Goal: Transaction & Acquisition: Purchase product/service

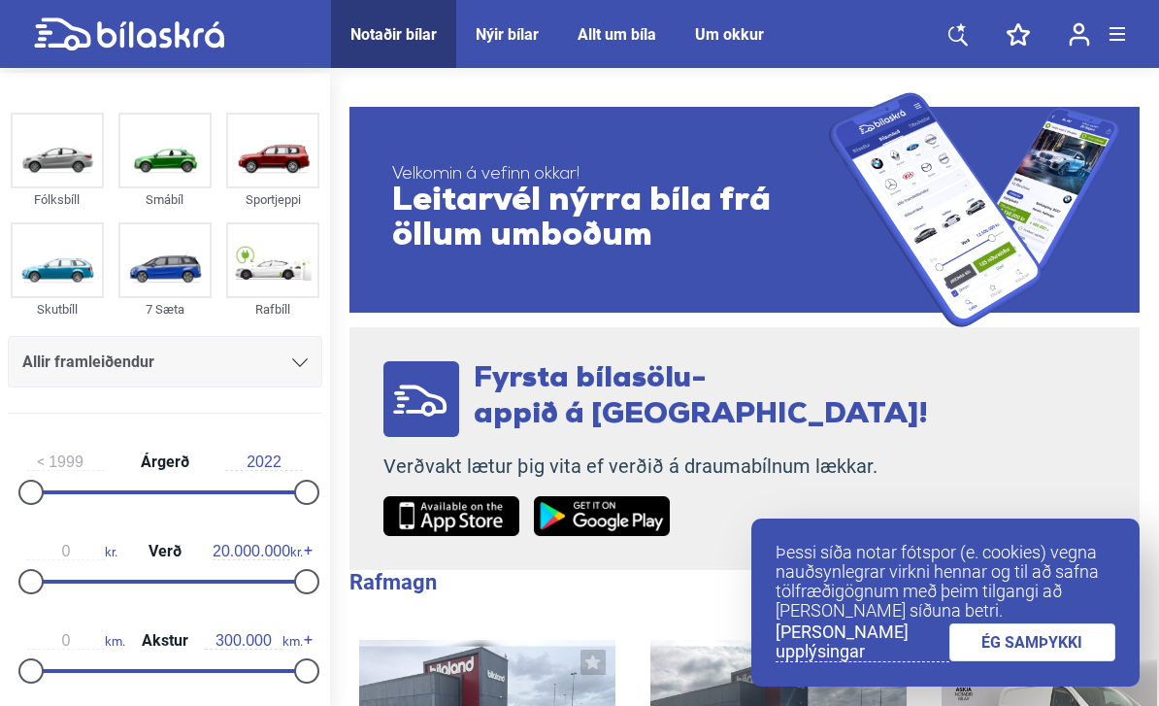
click at [163, 155] on img at bounding box center [164, 151] width 89 height 72
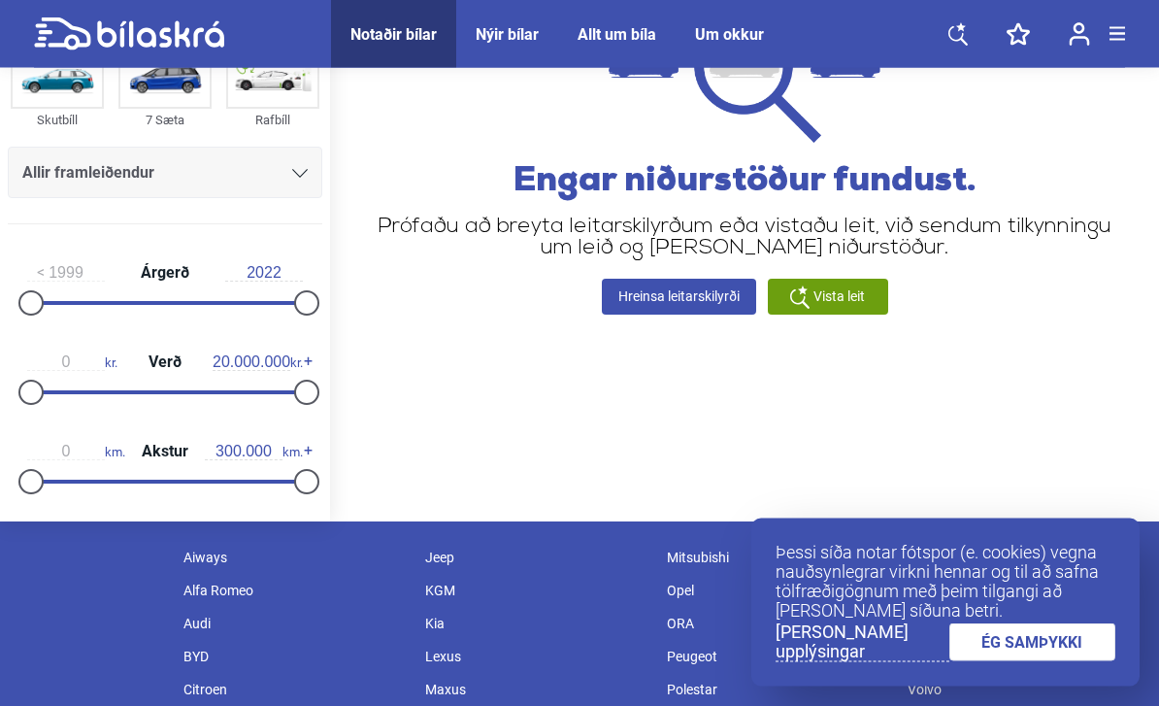
scroll to position [189, 0]
click at [72, 161] on span "Allir framleiðendur" at bounding box center [88, 172] width 132 height 27
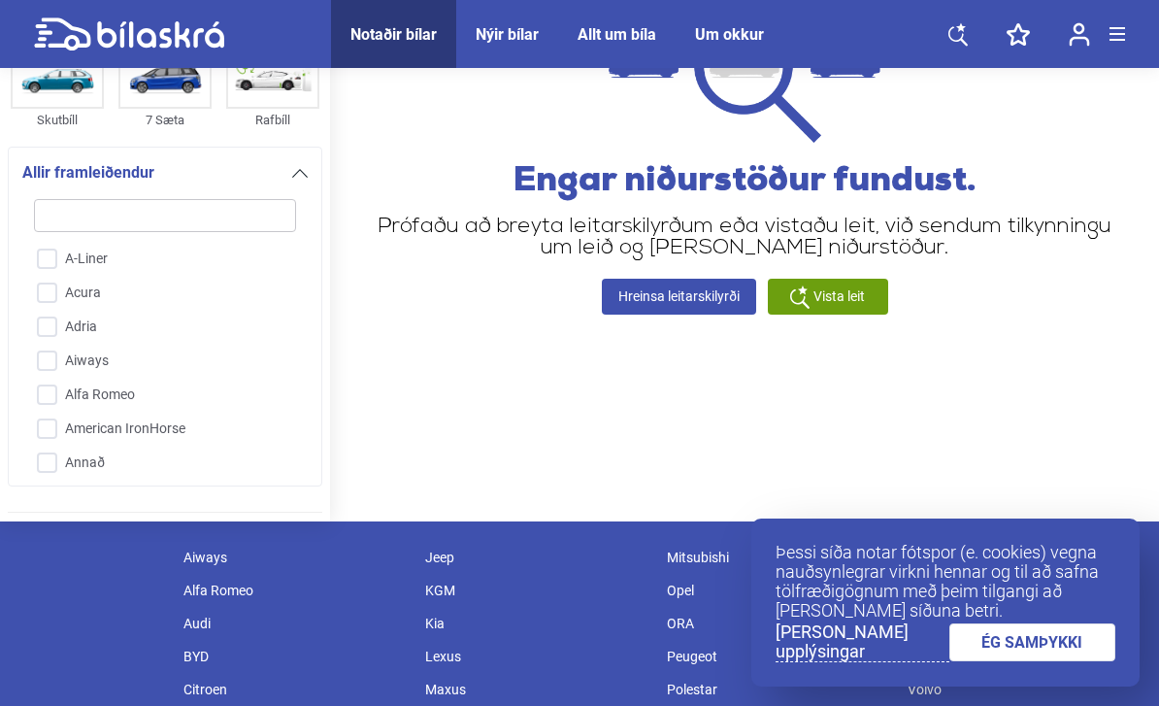
click at [305, 165] on div at bounding box center [300, 173] width 16 height 16
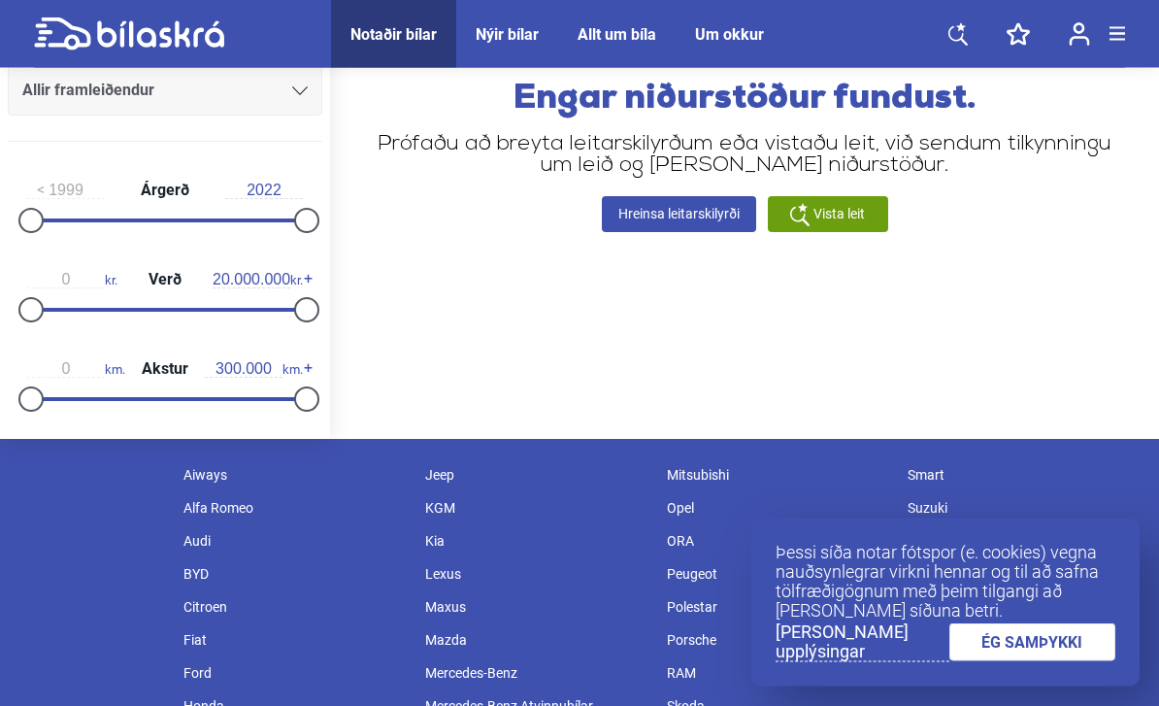
scroll to position [272, 0]
type input "20.000.000"
type input "1.800.000"
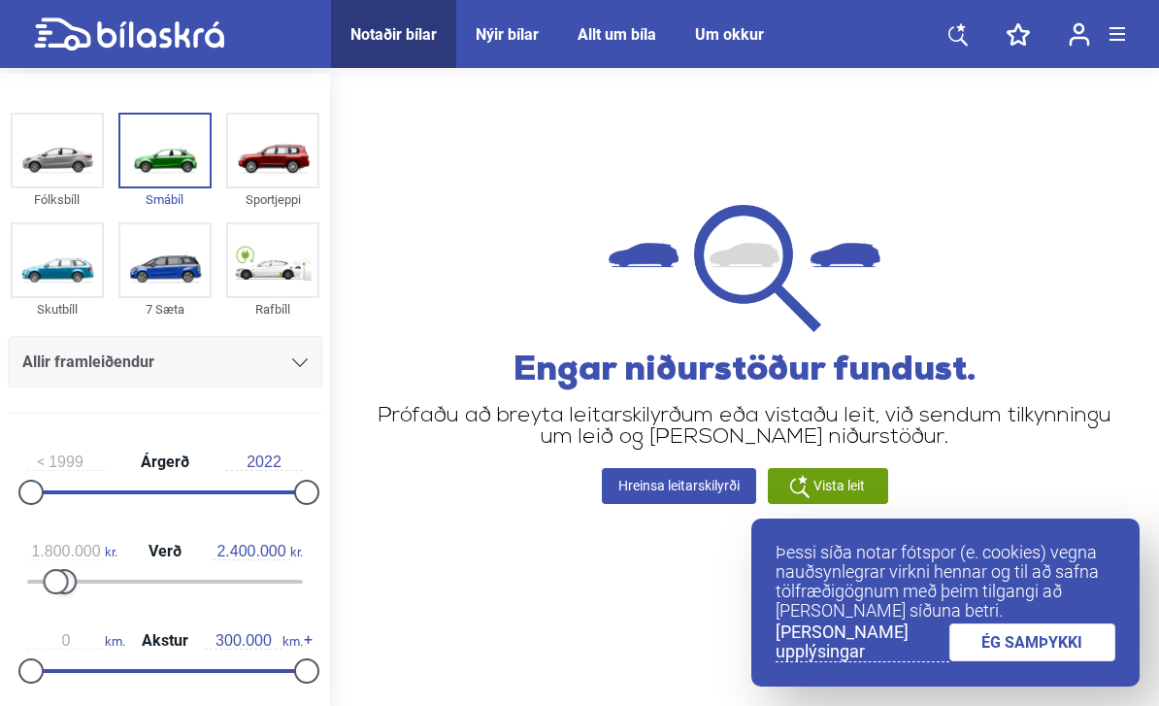
type input "2.500.000"
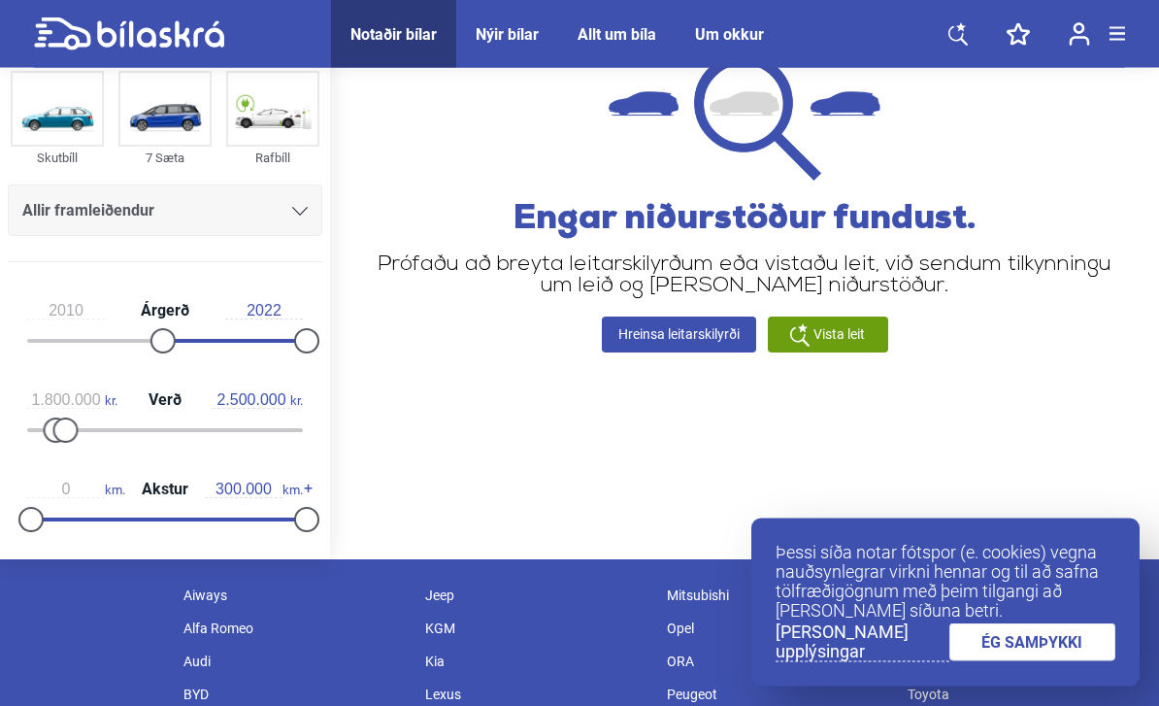
scroll to position [159, 0]
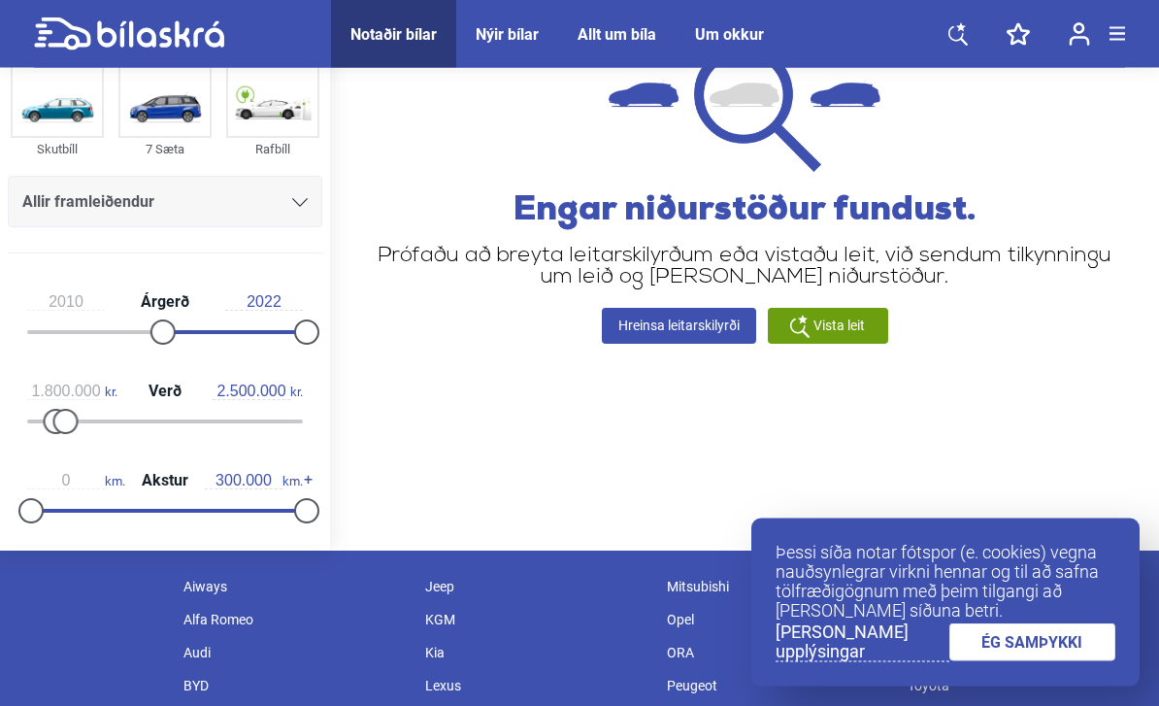
click at [852, 319] on div "Vista leit" at bounding box center [828, 327] width 120 height 36
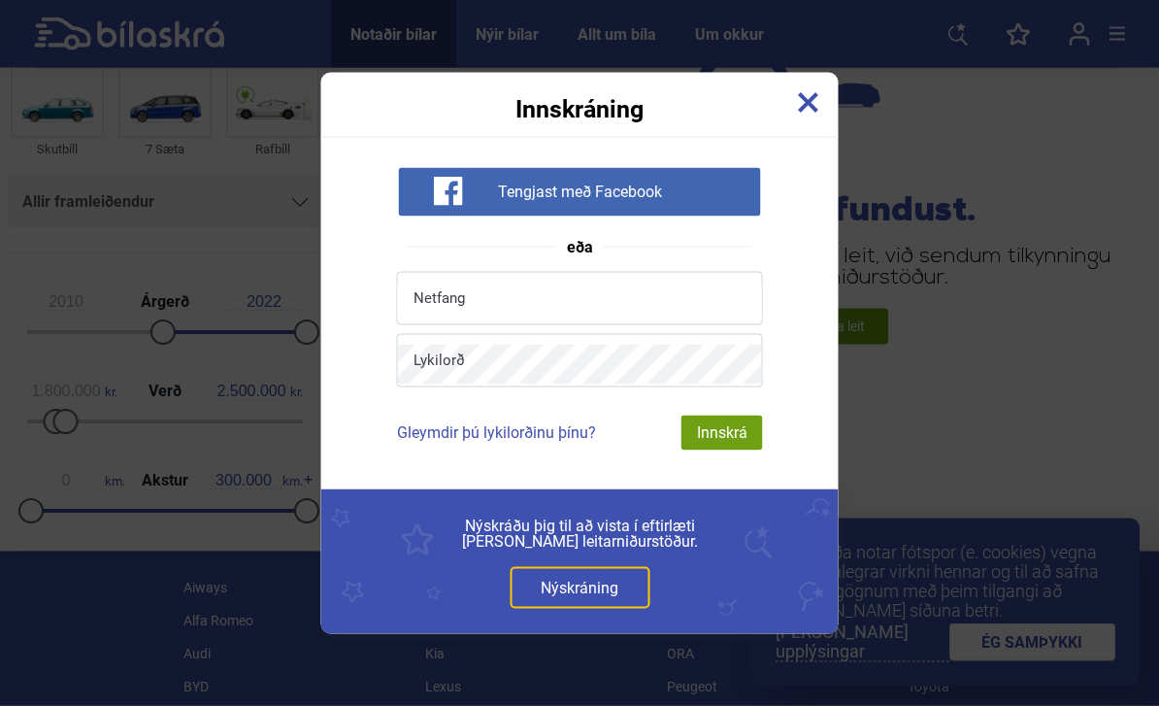
scroll to position [160, 0]
click at [818, 114] on img at bounding box center [808, 102] width 21 height 21
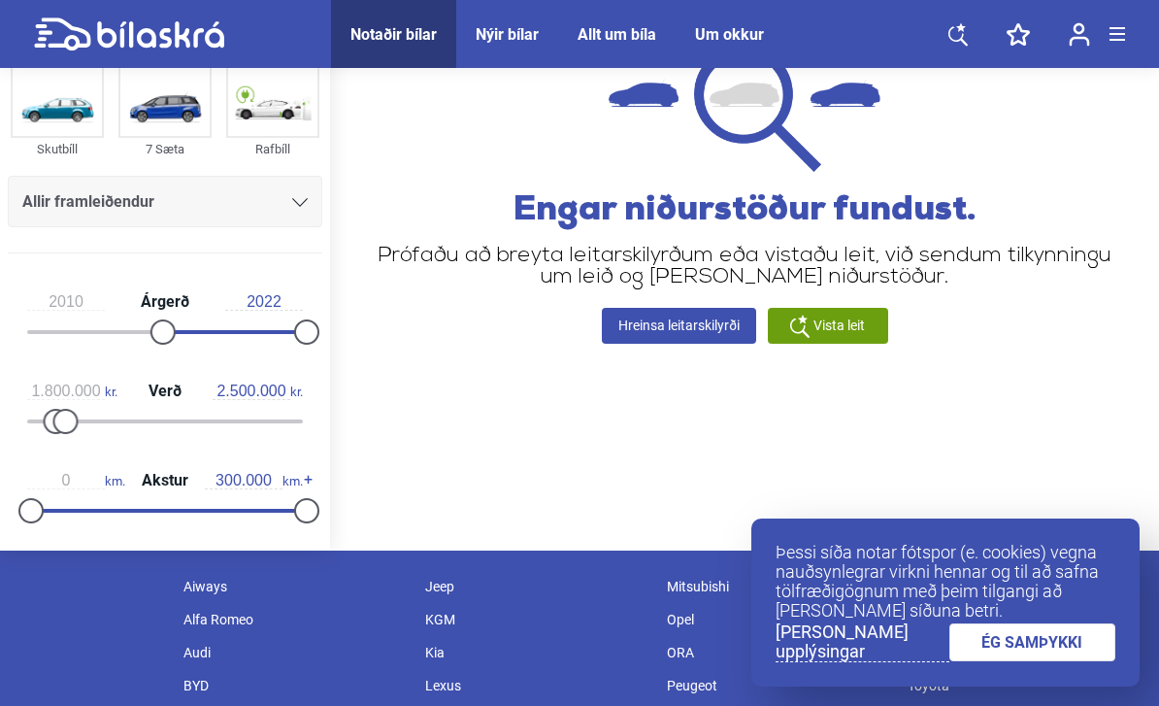
click at [1026, 661] on link "ÉG SAMÞYKKI" at bounding box center [1033, 642] width 167 height 38
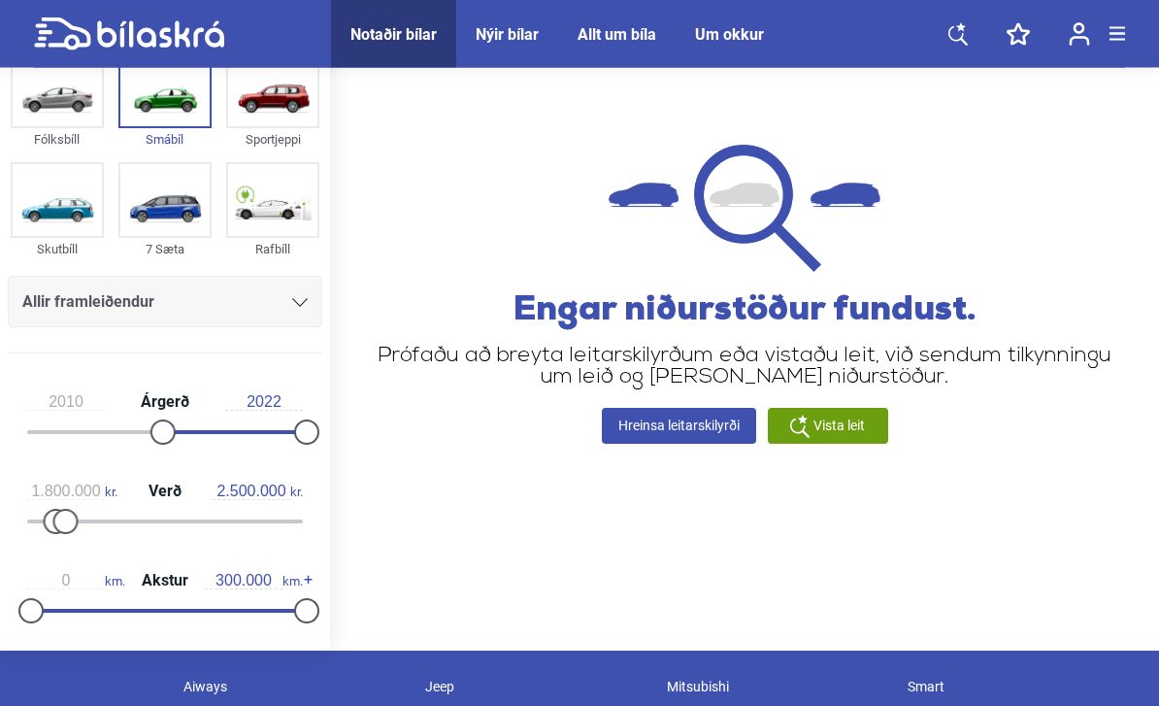
scroll to position [0, 0]
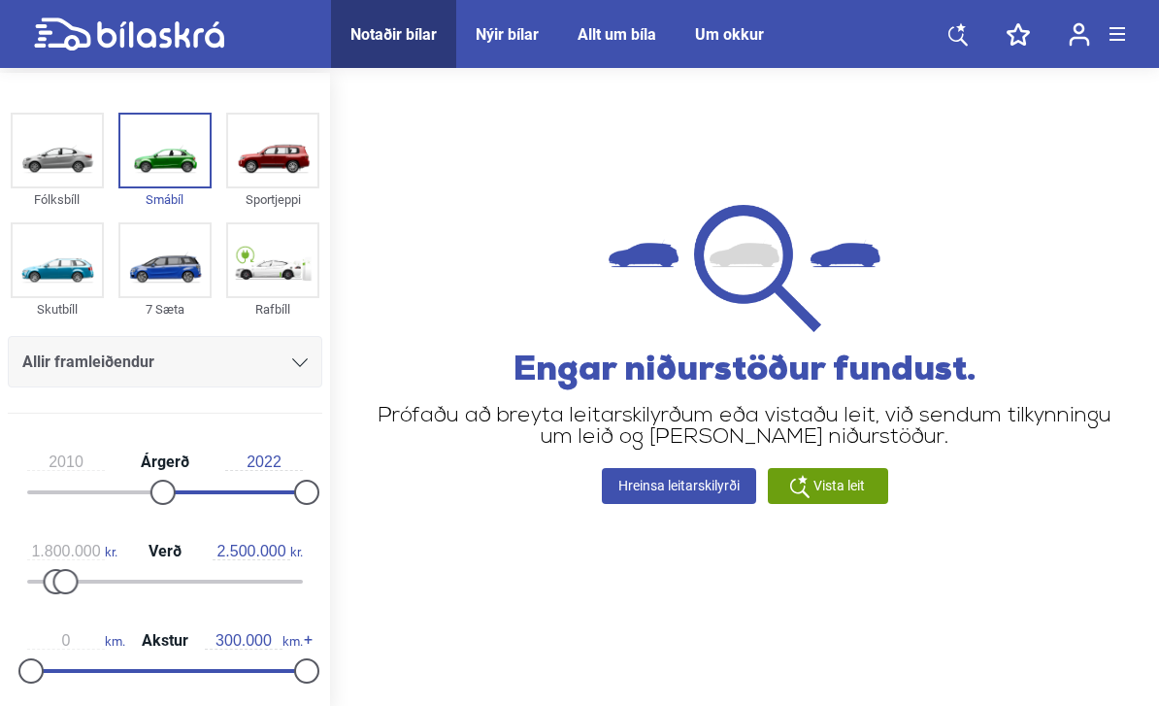
click at [430, 26] on div "Notaðir bílar" at bounding box center [393, 34] width 86 height 18
type input "1999"
type input "0"
type input "20.000.000"
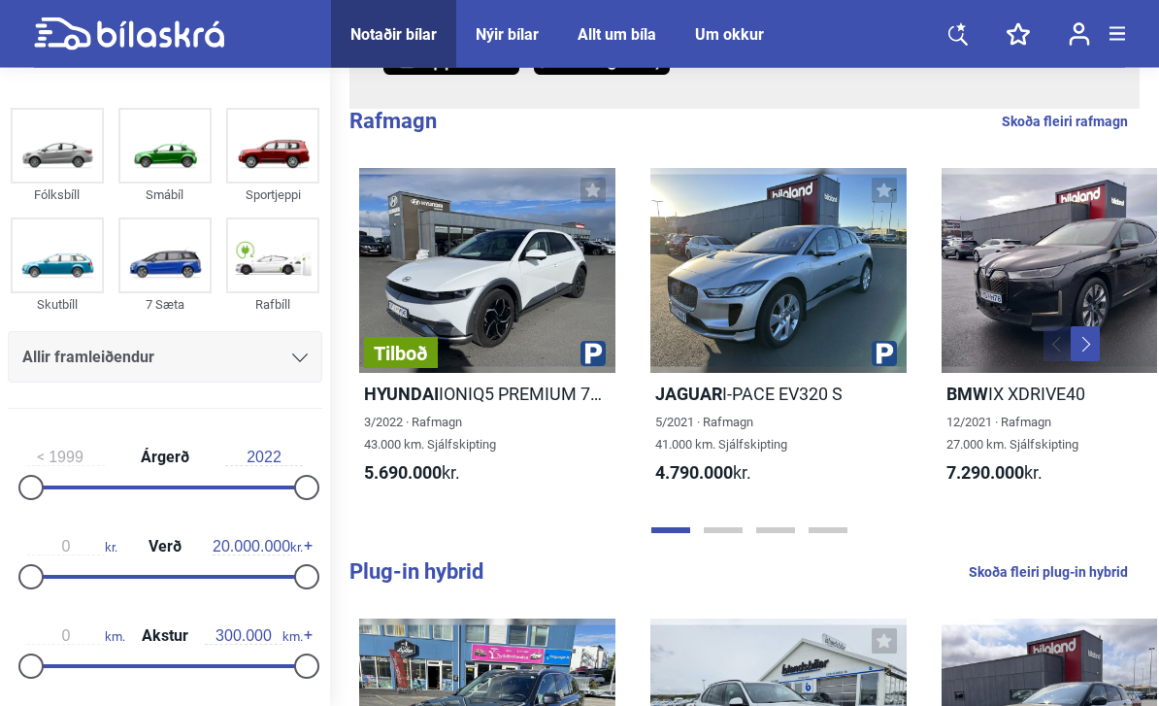
scroll to position [484, 0]
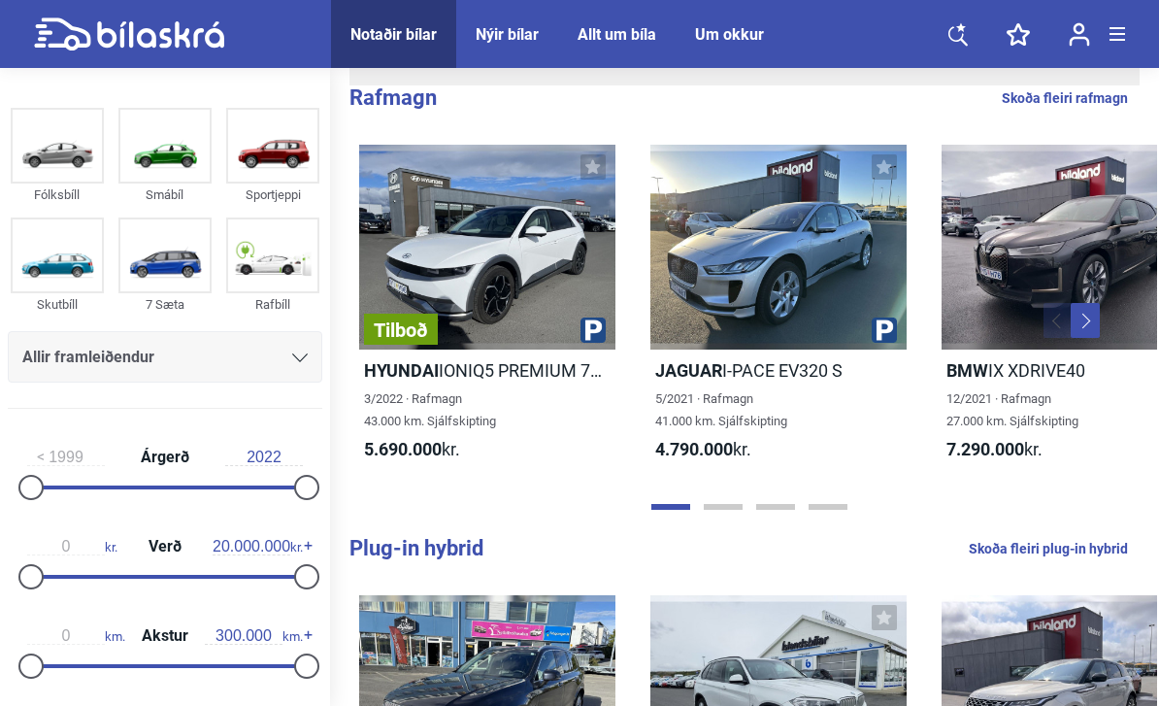
click at [168, 145] on img at bounding box center [164, 146] width 89 height 72
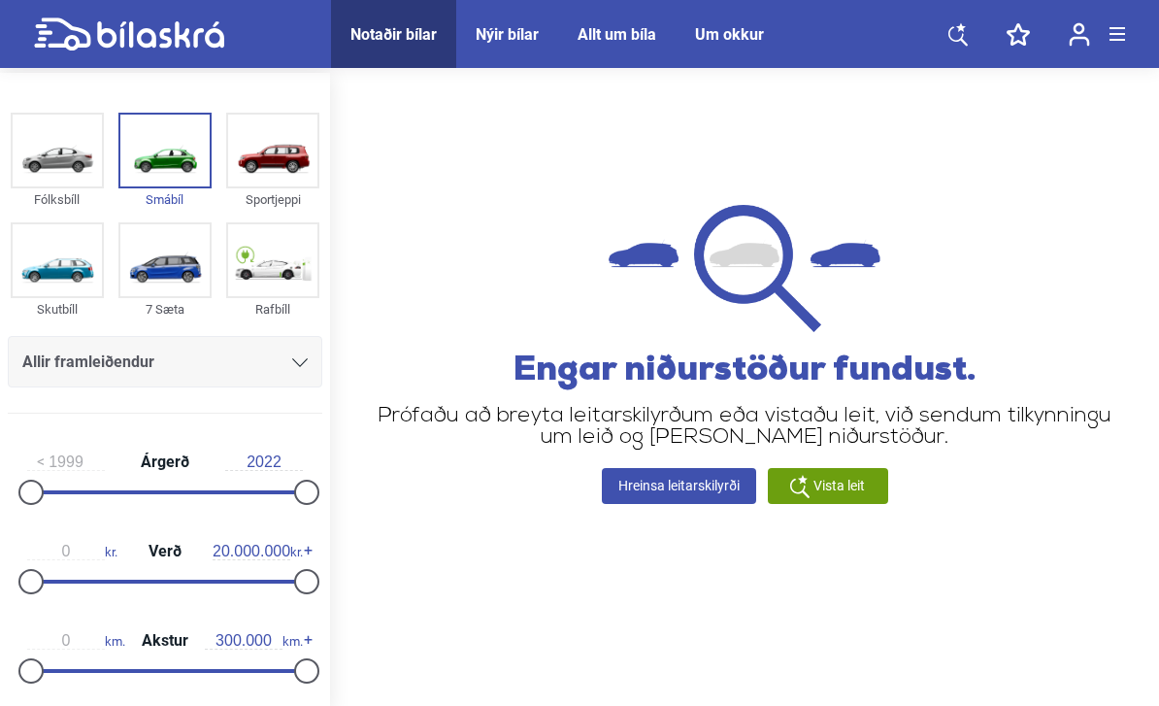
click at [384, 18] on span "Notaðir bílar" at bounding box center [393, 34] width 125 height 68
click at [54, 151] on img at bounding box center [57, 151] width 89 height 72
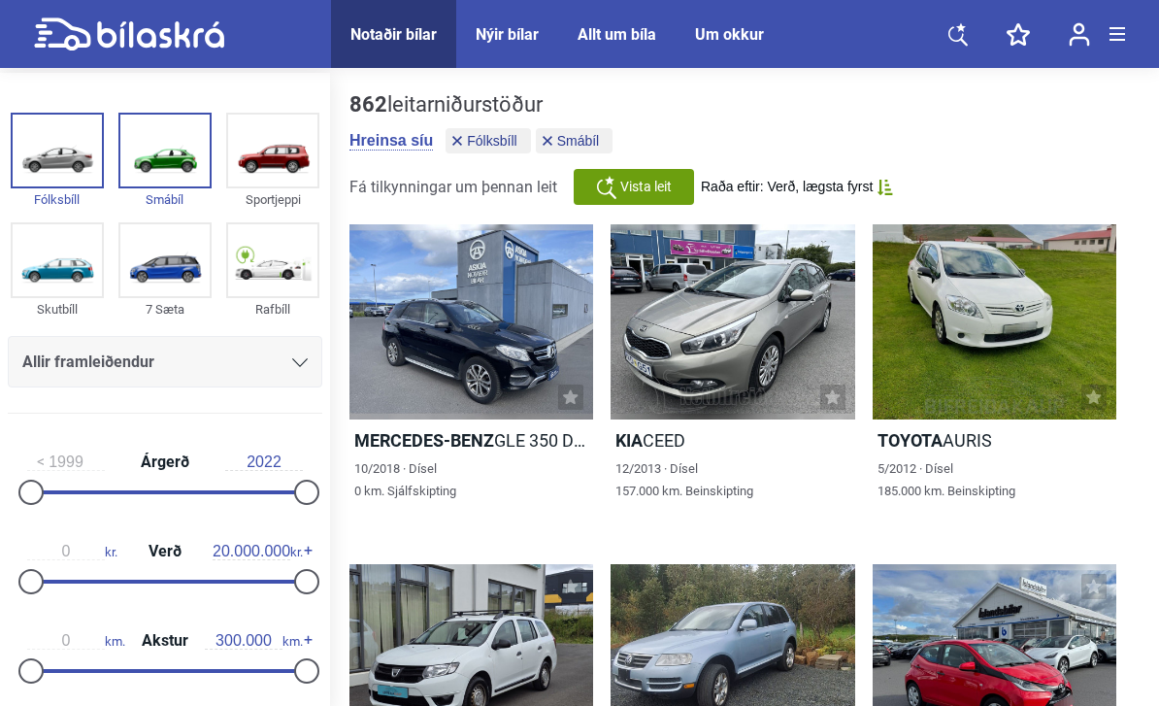
click at [160, 143] on img at bounding box center [164, 151] width 89 height 72
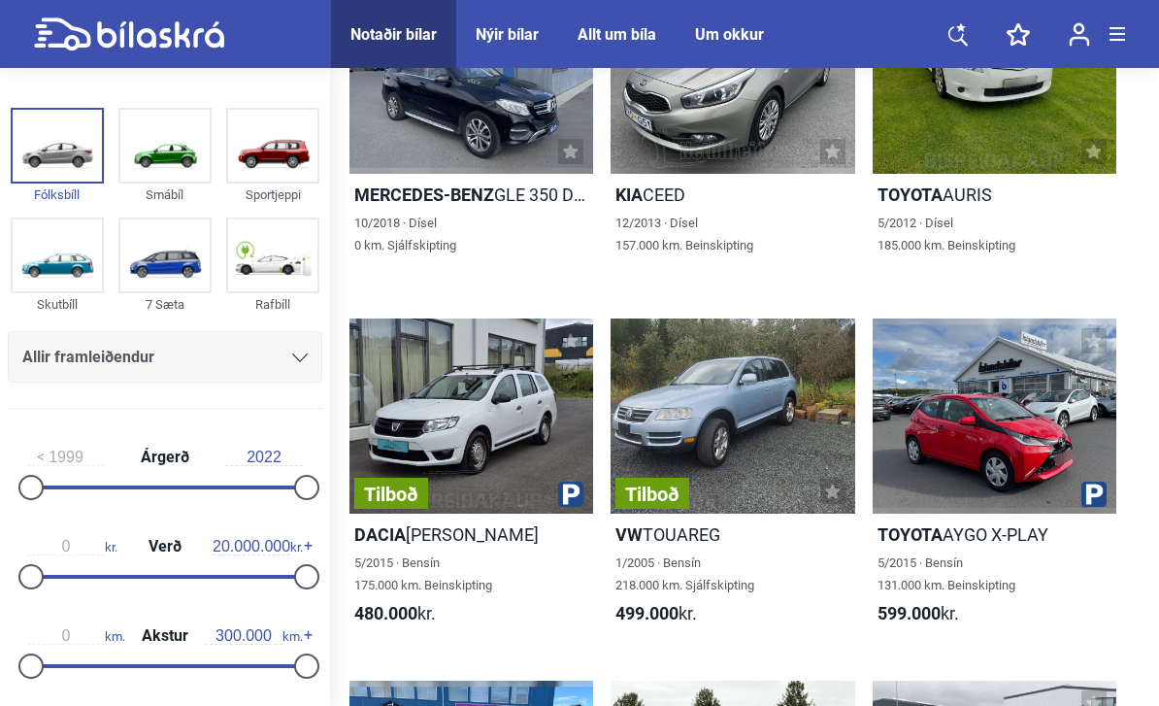
click at [68, 134] on img at bounding box center [57, 146] width 89 height 72
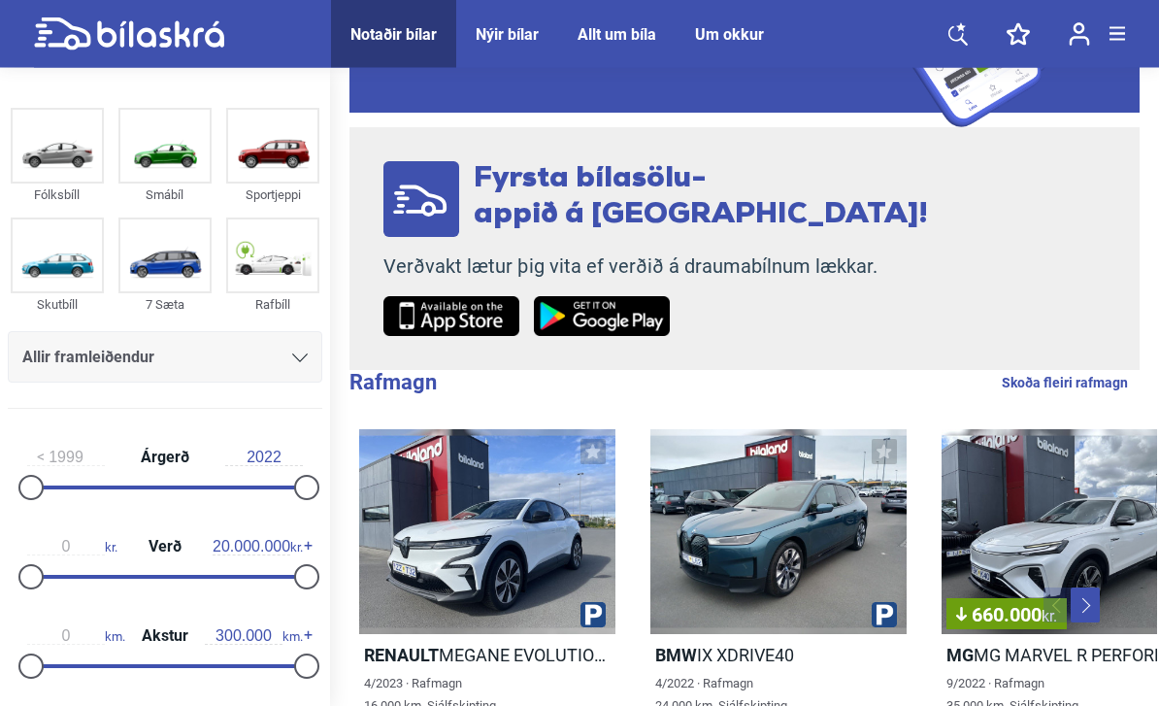
scroll to position [202, 0]
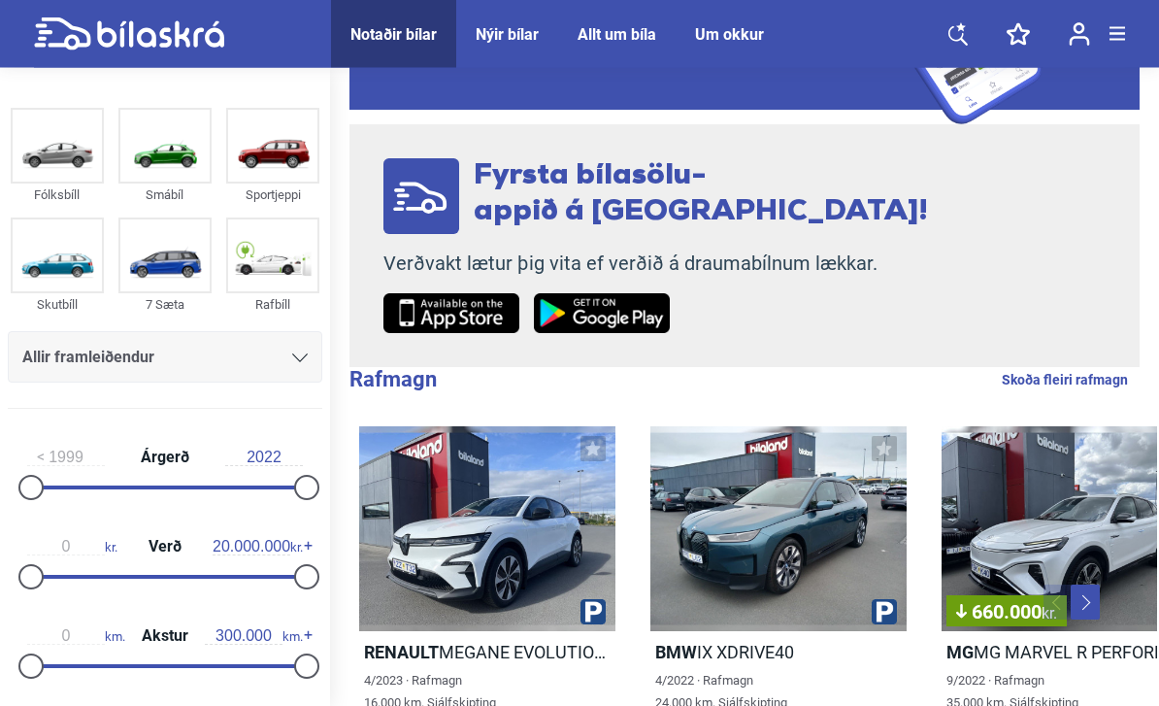
click at [274, 268] on img at bounding box center [272, 255] width 89 height 72
checkbox input "true"
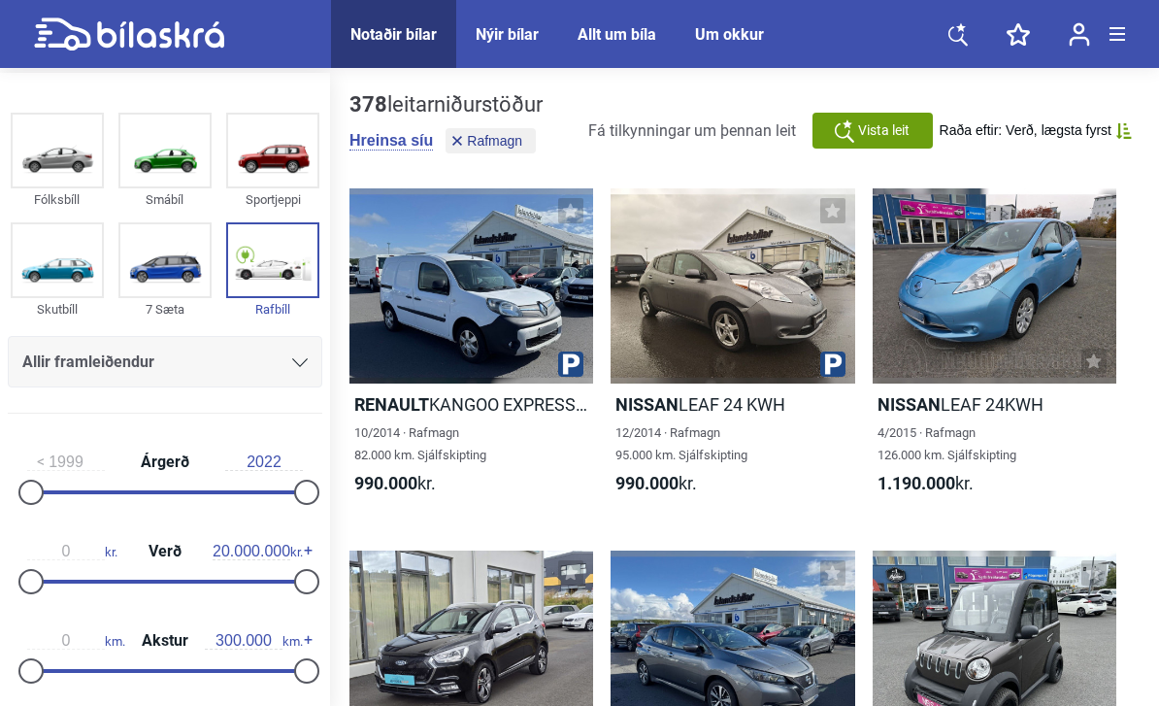
click at [839, 211] on icon at bounding box center [833, 211] width 16 height 16
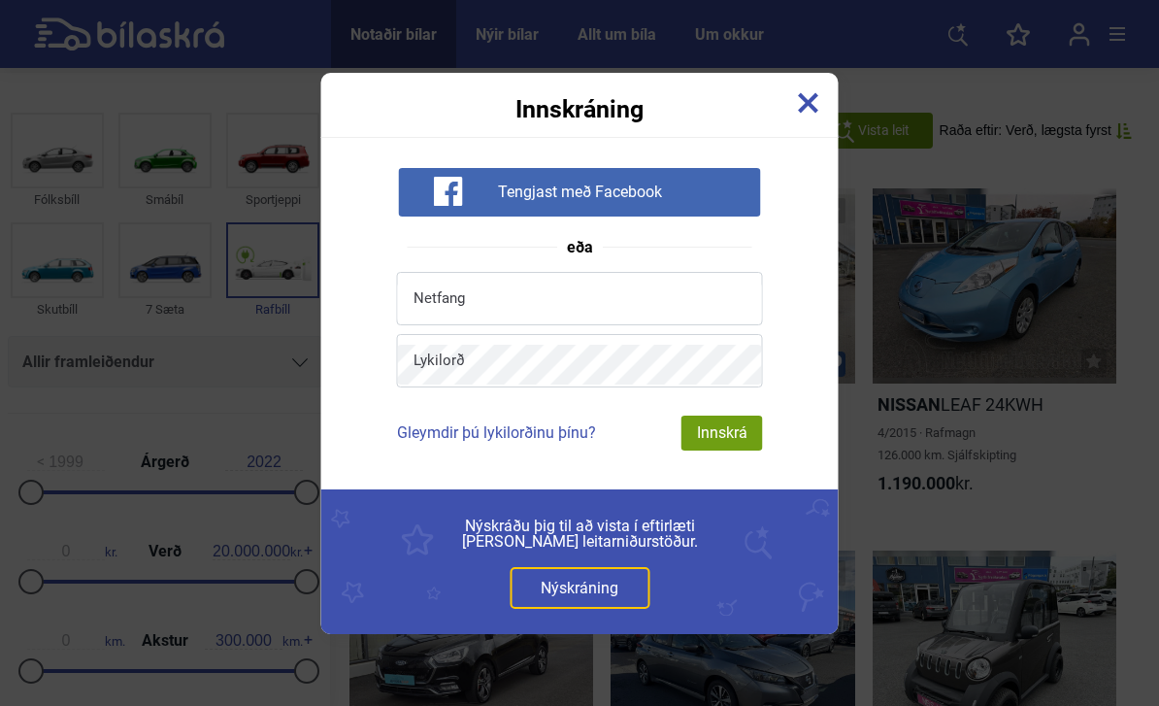
click at [742, 191] on div "Tengjast með Facebook" at bounding box center [579, 192] width 362 height 49
click at [601, 586] on link "Nýskráning" at bounding box center [580, 588] width 140 height 42
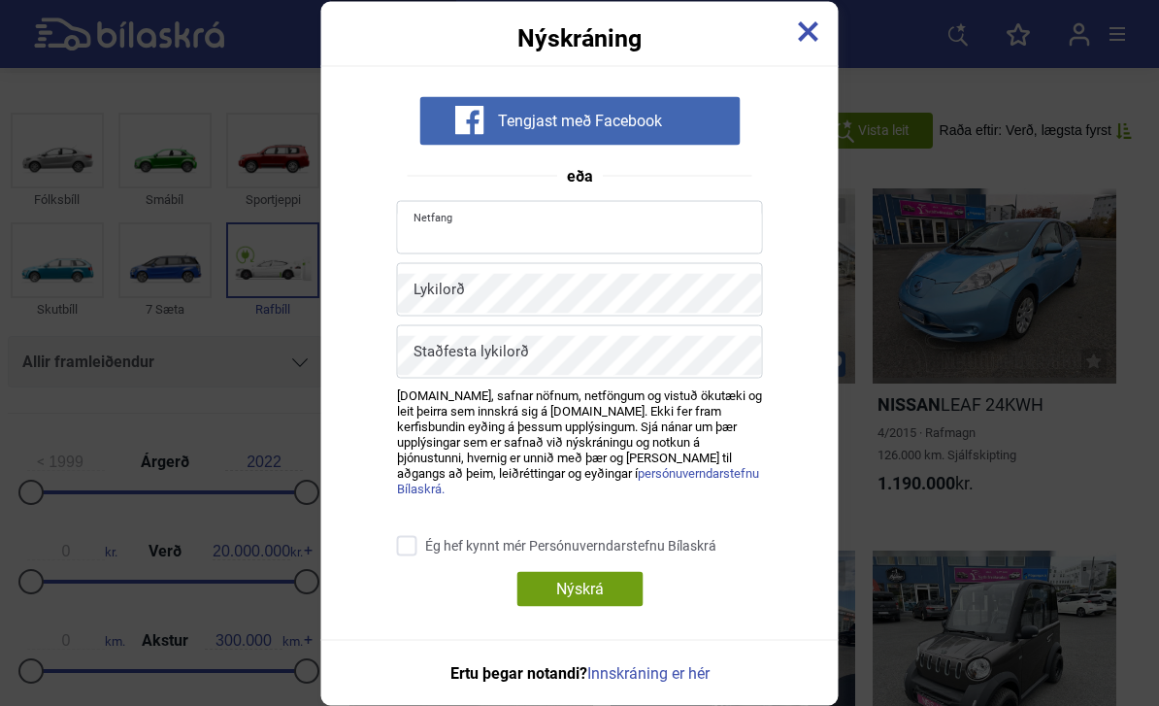
click at [699, 228] on input "text" at bounding box center [580, 231] width 364 height 40
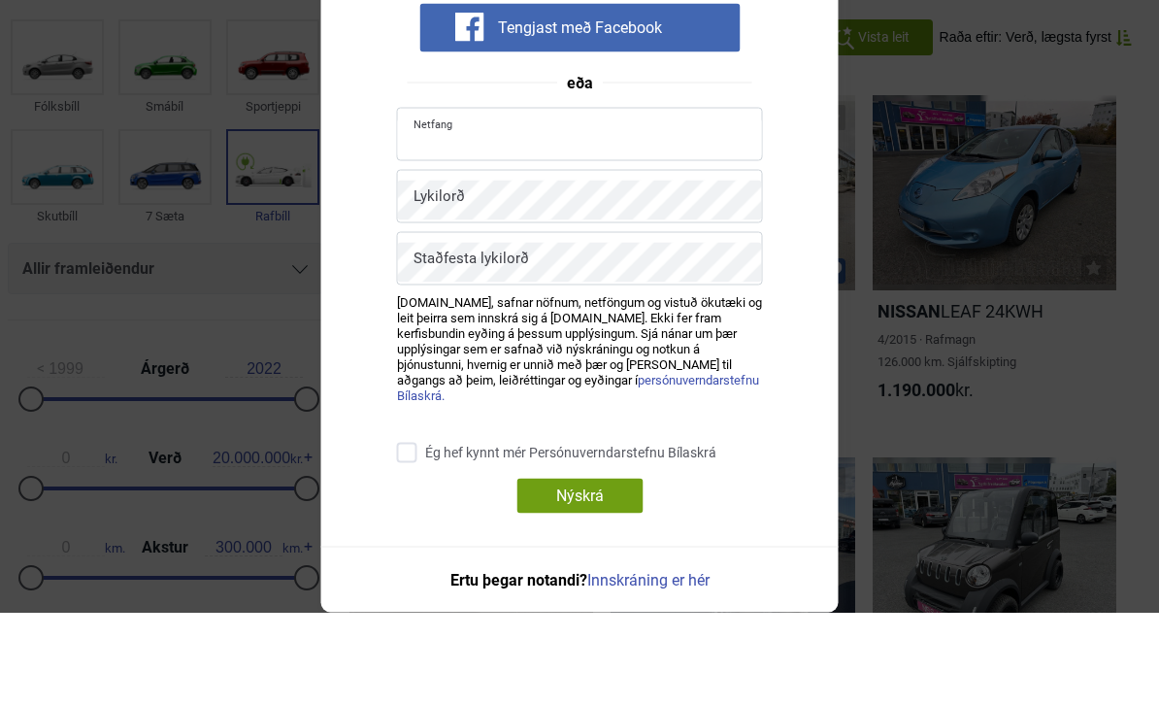
type input "[EMAIL_ADDRESS][DOMAIN_NAME]"
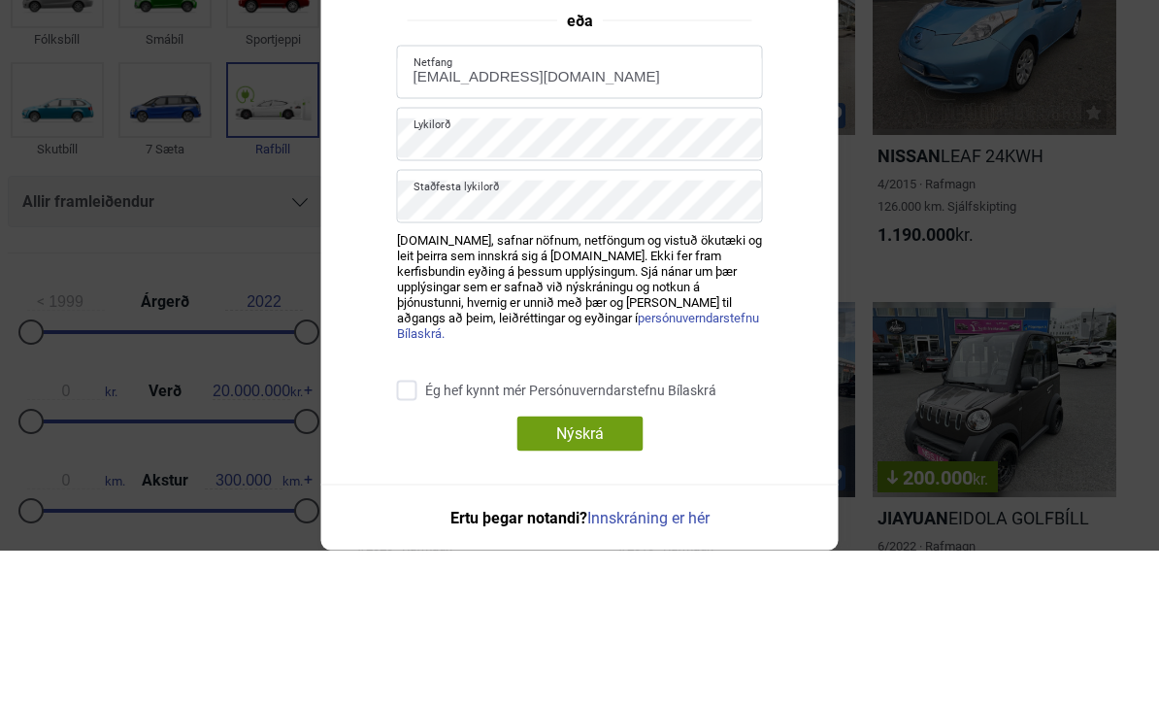
scroll to position [249, 0]
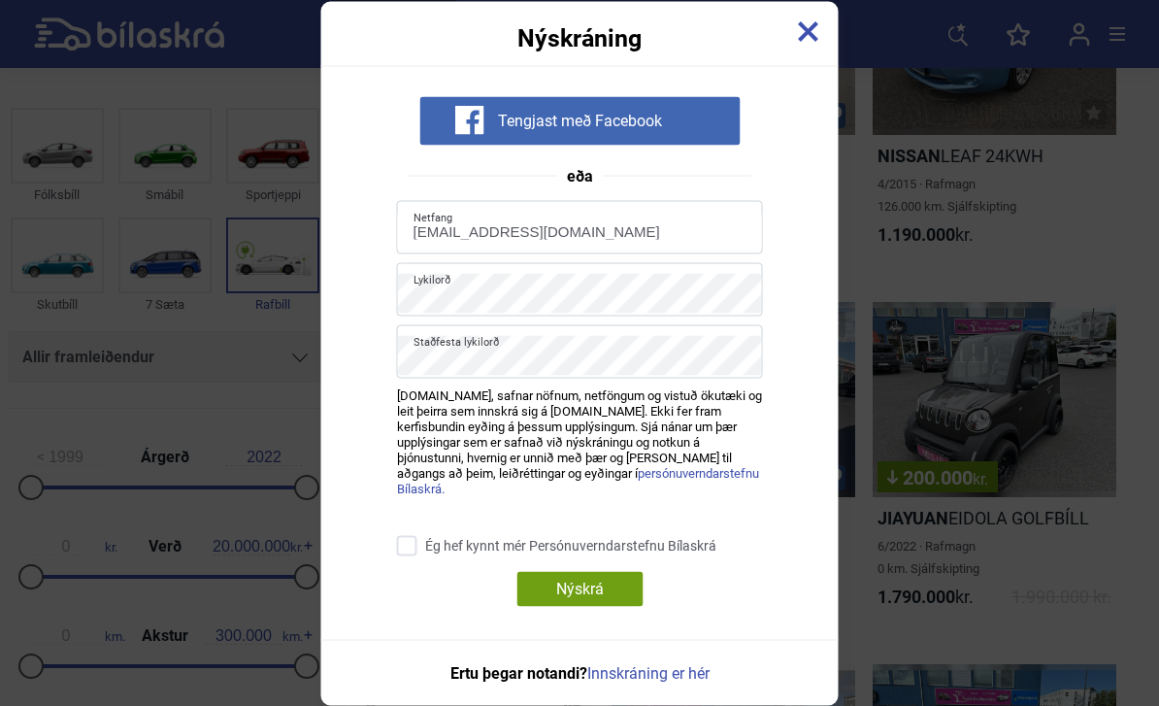
click at [418, 542] on input "Ég hef kynnt mér Persónuverndarstefnu Bílaskrá" at bounding box center [583, 546] width 366 height 20
checkbox input "true"
click at [596, 582] on div "Nýskrá" at bounding box center [580, 588] width 126 height 35
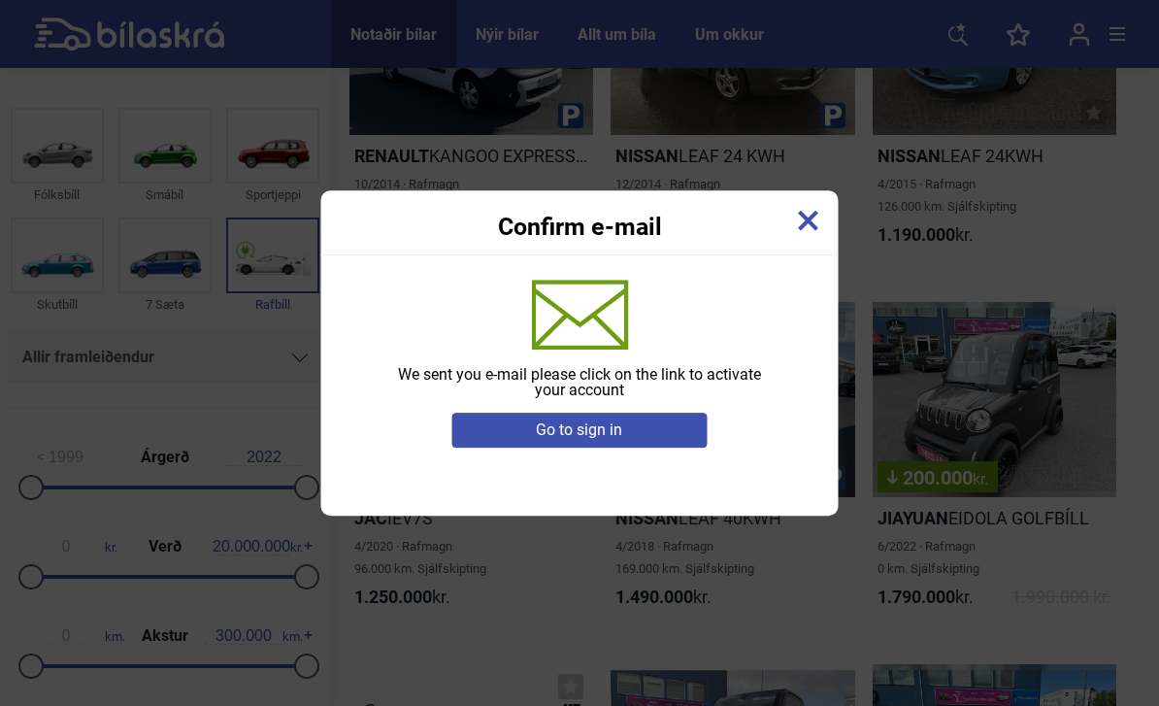
click at [812, 199] on div "Confirm e-mail" at bounding box center [579, 214] width 517 height 49
click at [810, 219] on img at bounding box center [808, 220] width 21 height 21
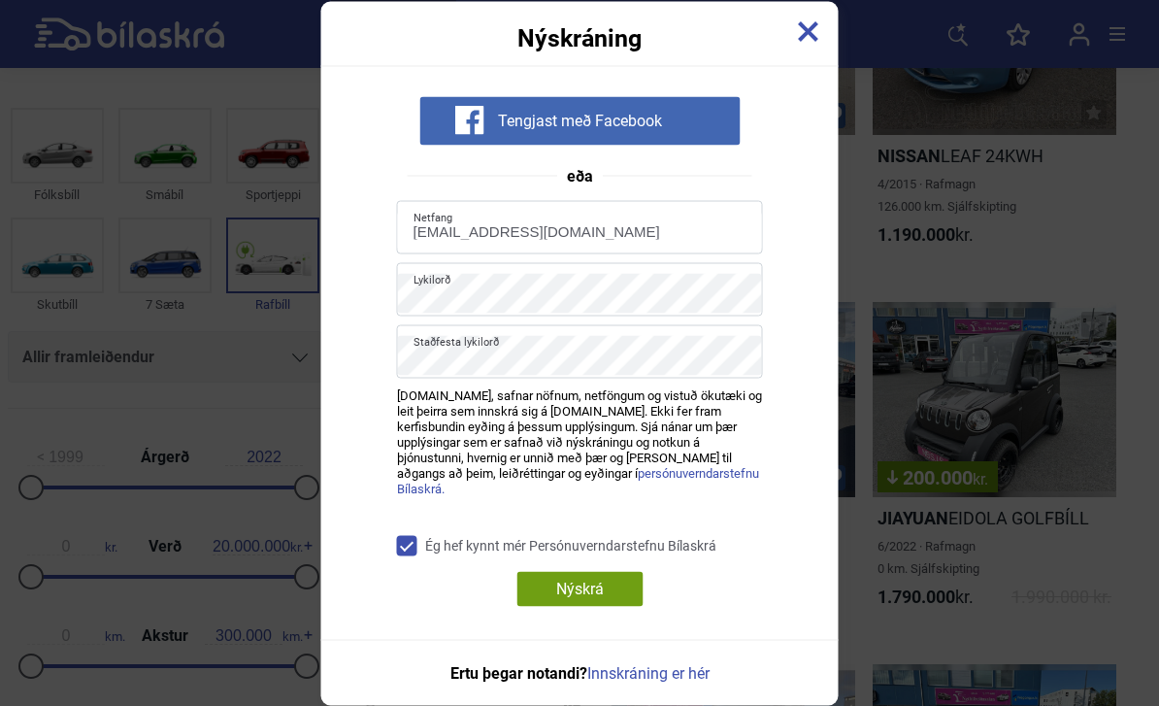
click at [964, 297] on div "Nýskráning Tengjast með Facebook eða [EMAIL_ADDRESS][DOMAIN_NAME] [PERSON_NAME]…" at bounding box center [579, 353] width 1159 height 706
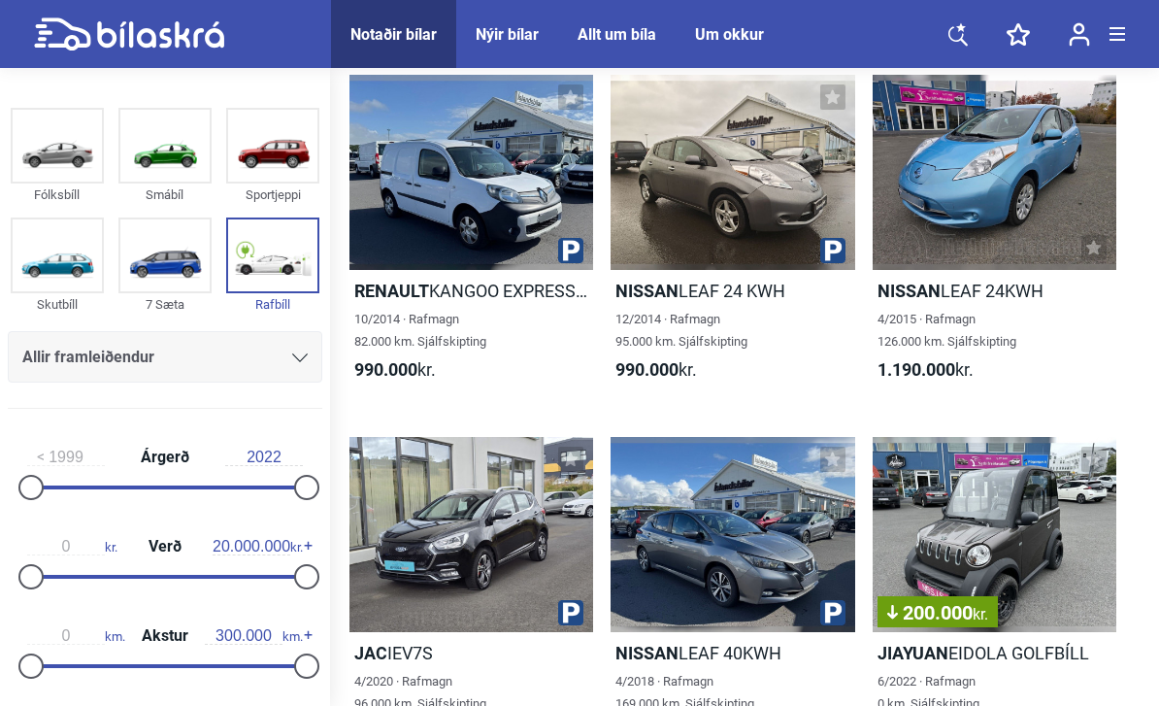
scroll to position [116, 0]
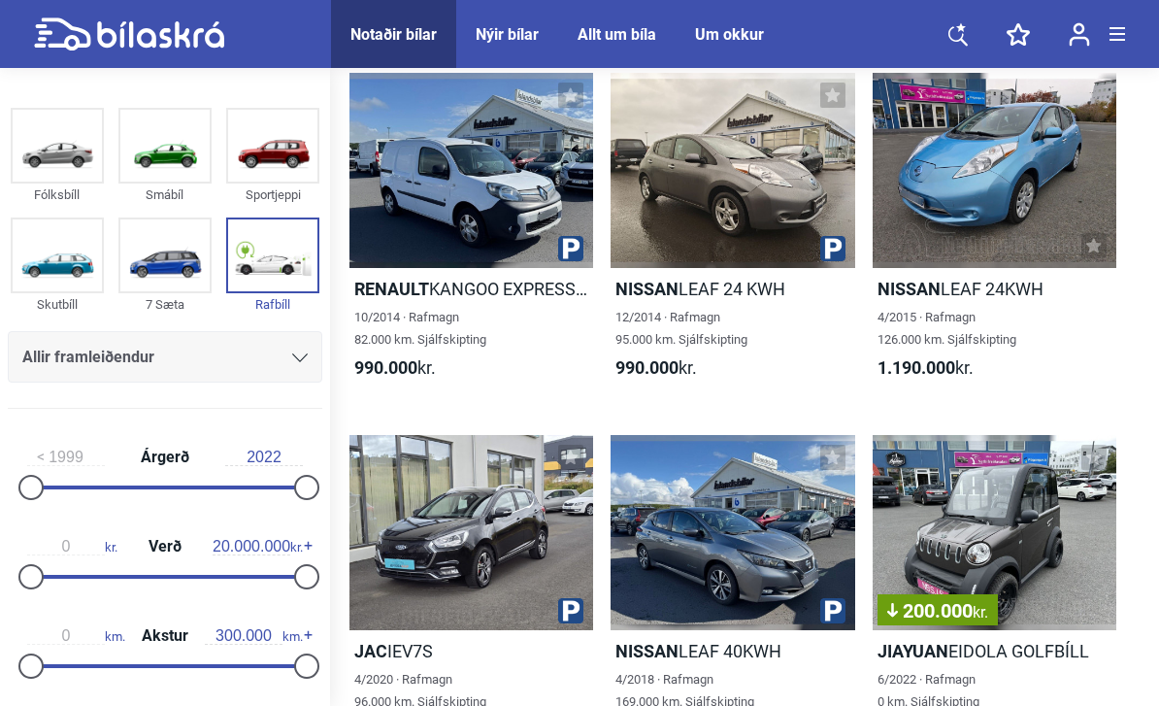
click at [823, 97] on button at bounding box center [832, 95] width 25 height 25
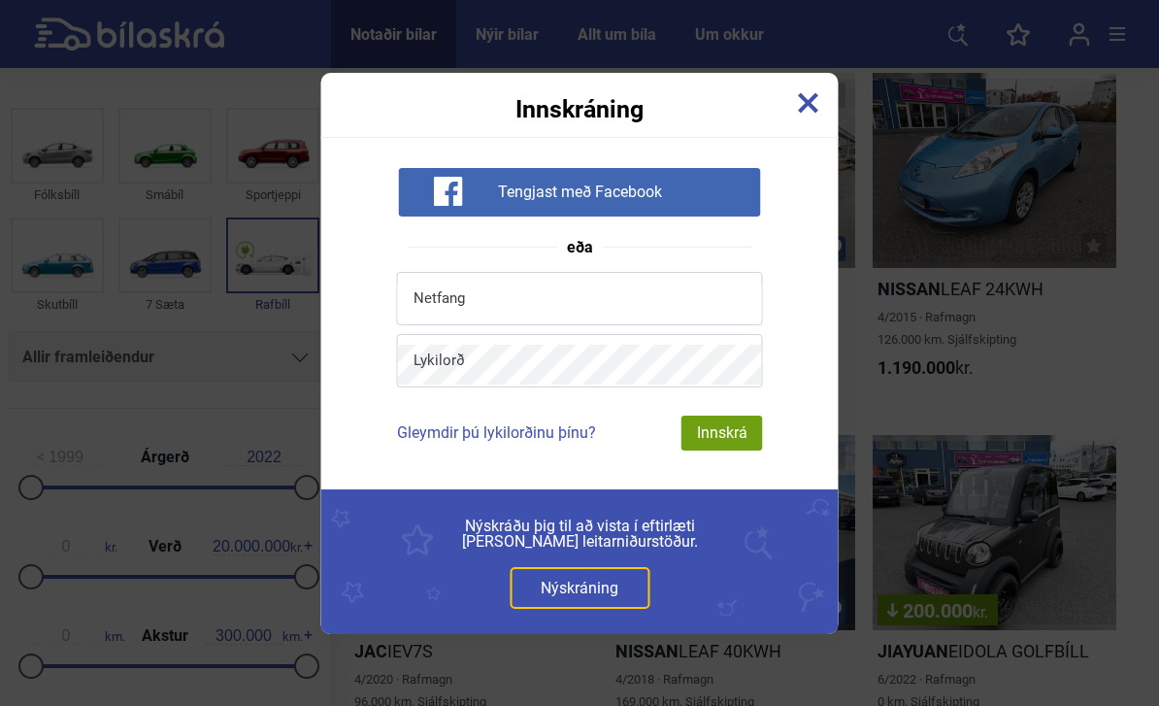
click at [597, 262] on div "Innskráning Tengjast með Facebook eða Netfang Lykilorð Gleymdir þú lykilorðinu …" at bounding box center [579, 353] width 517 height 561
click at [615, 298] on input "email" at bounding box center [580, 303] width 364 height 40
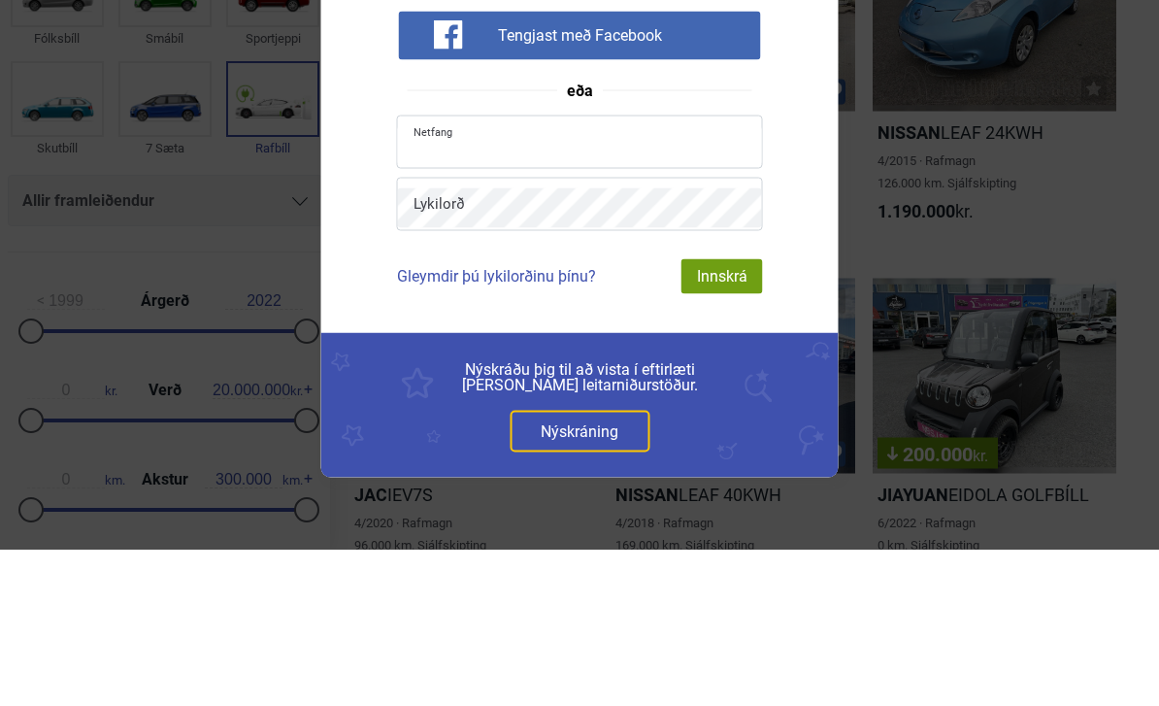
type input "[EMAIL_ADDRESS][DOMAIN_NAME]"
click at [722, 416] on div "Innskrá" at bounding box center [723, 433] width 82 height 35
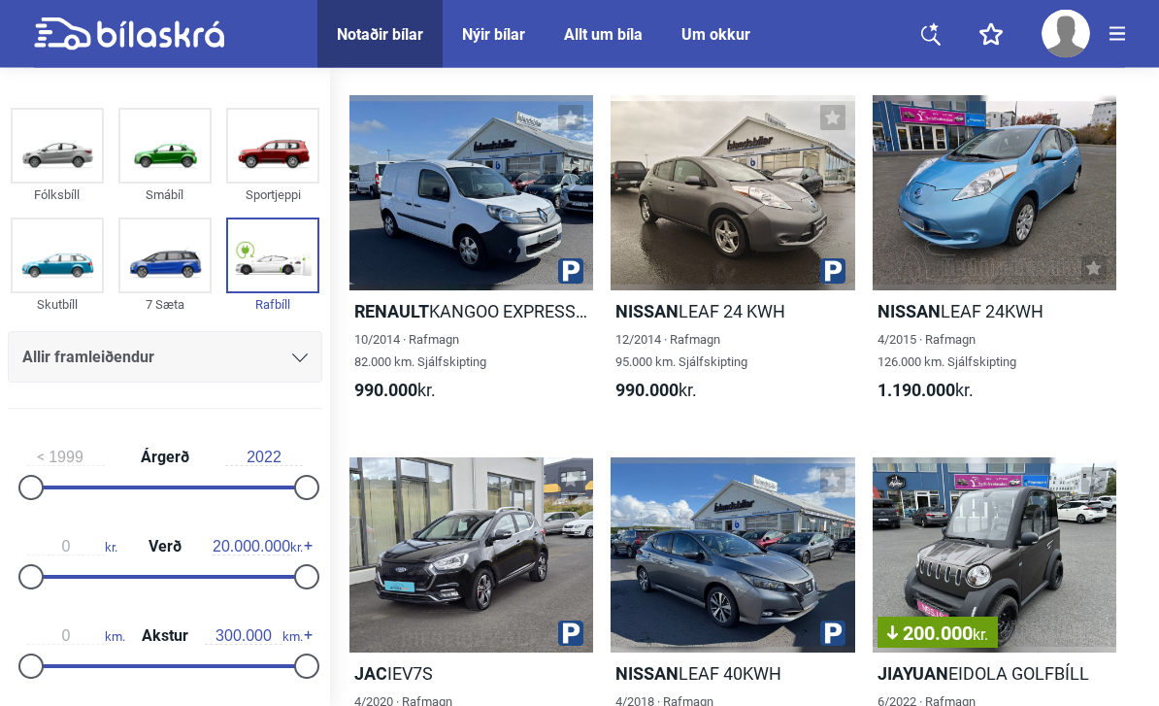
scroll to position [85, 0]
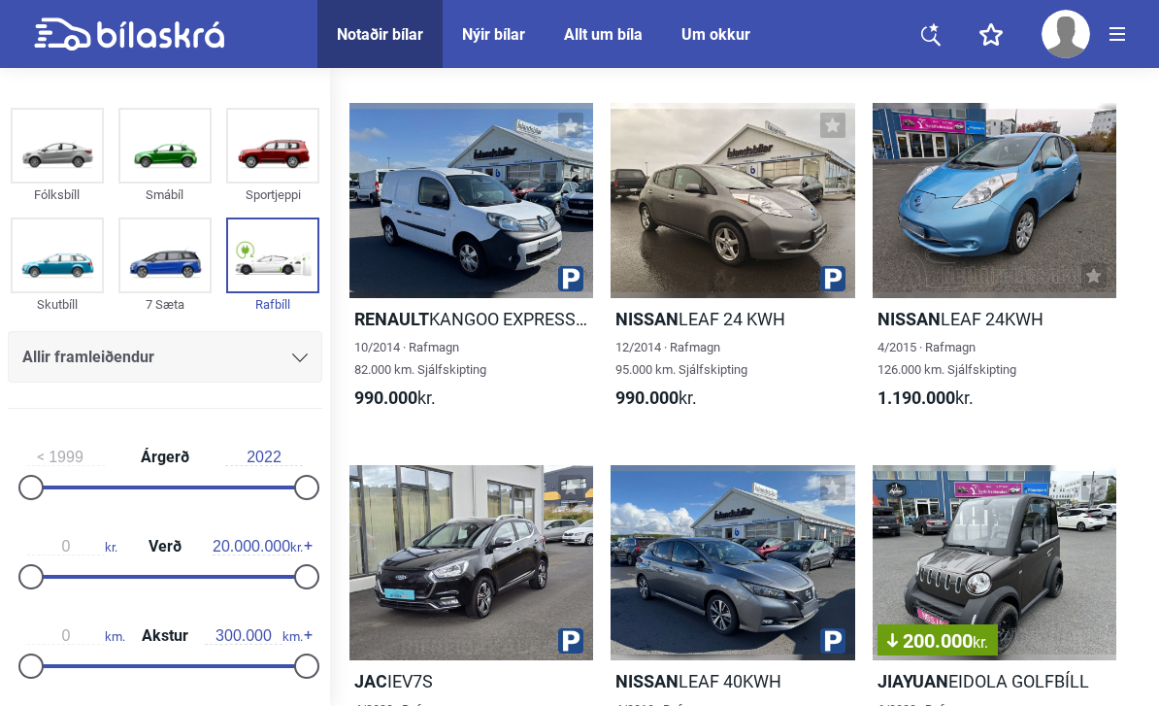
click at [827, 126] on icon at bounding box center [833, 125] width 16 height 16
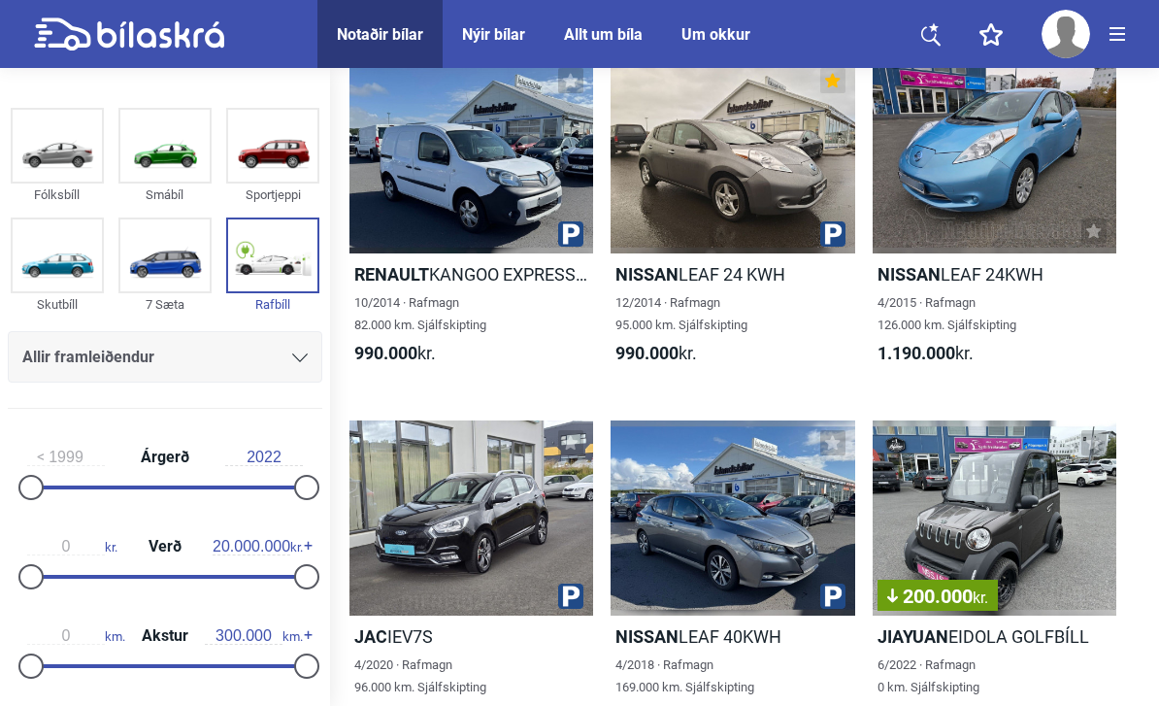
scroll to position [135, 0]
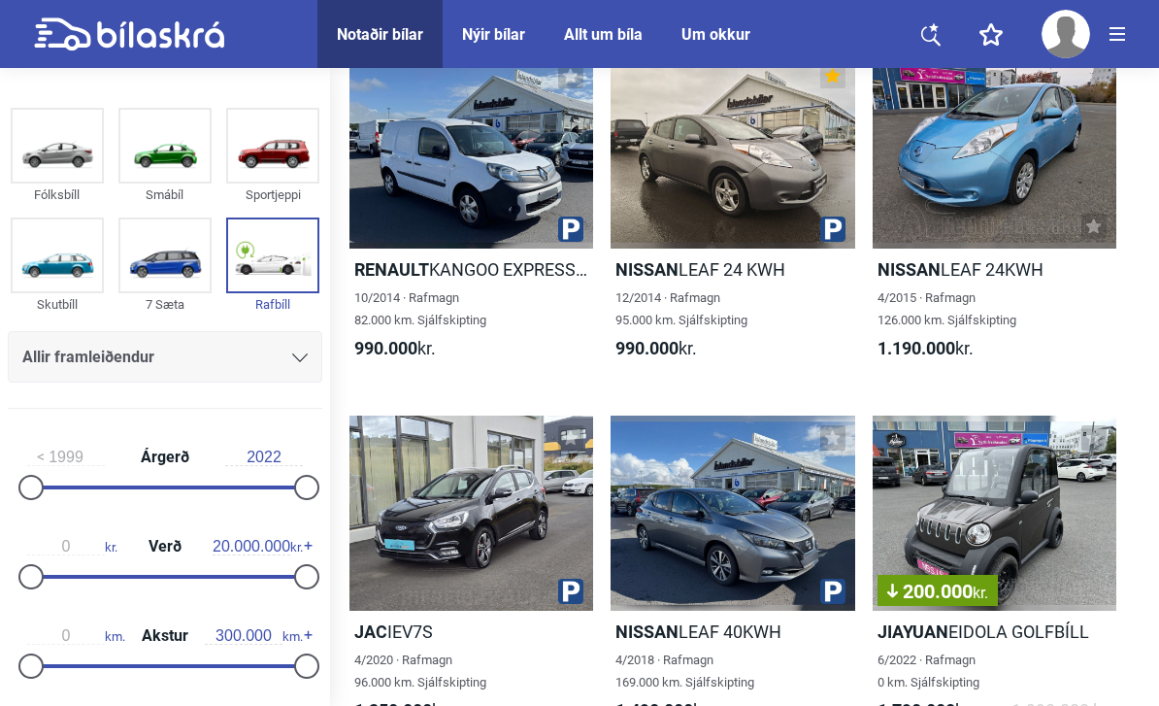
click at [781, 189] on div at bounding box center [733, 150] width 244 height 195
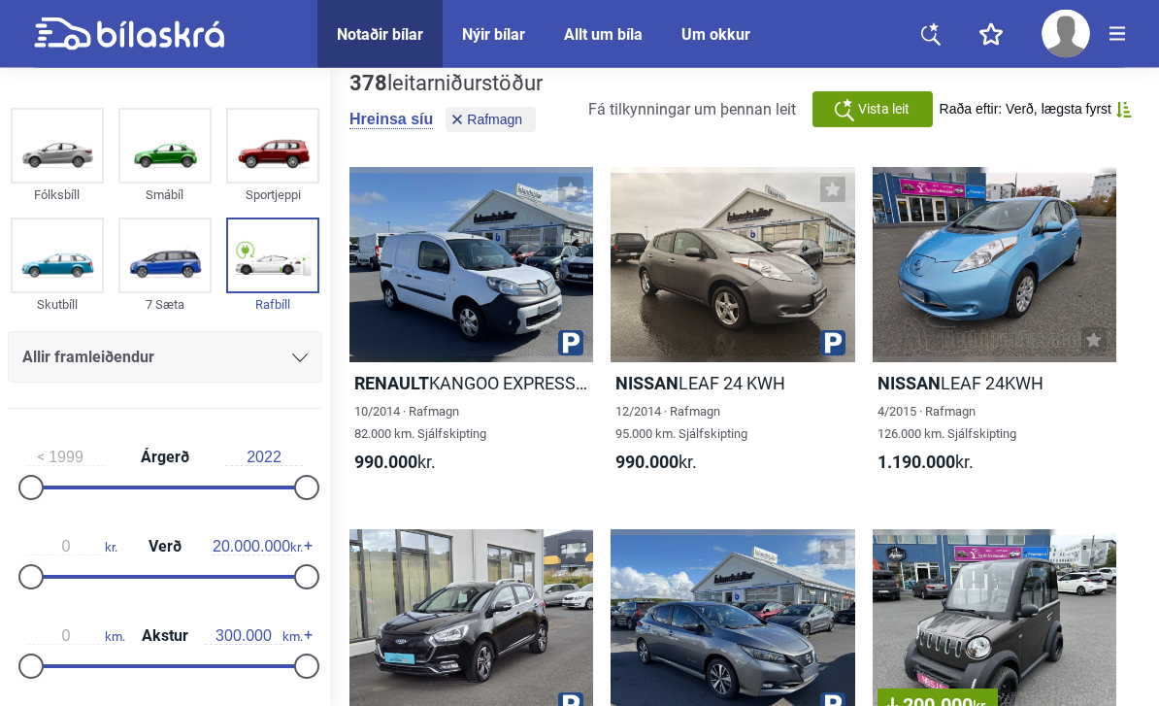
click at [837, 181] on button at bounding box center [832, 190] width 25 height 25
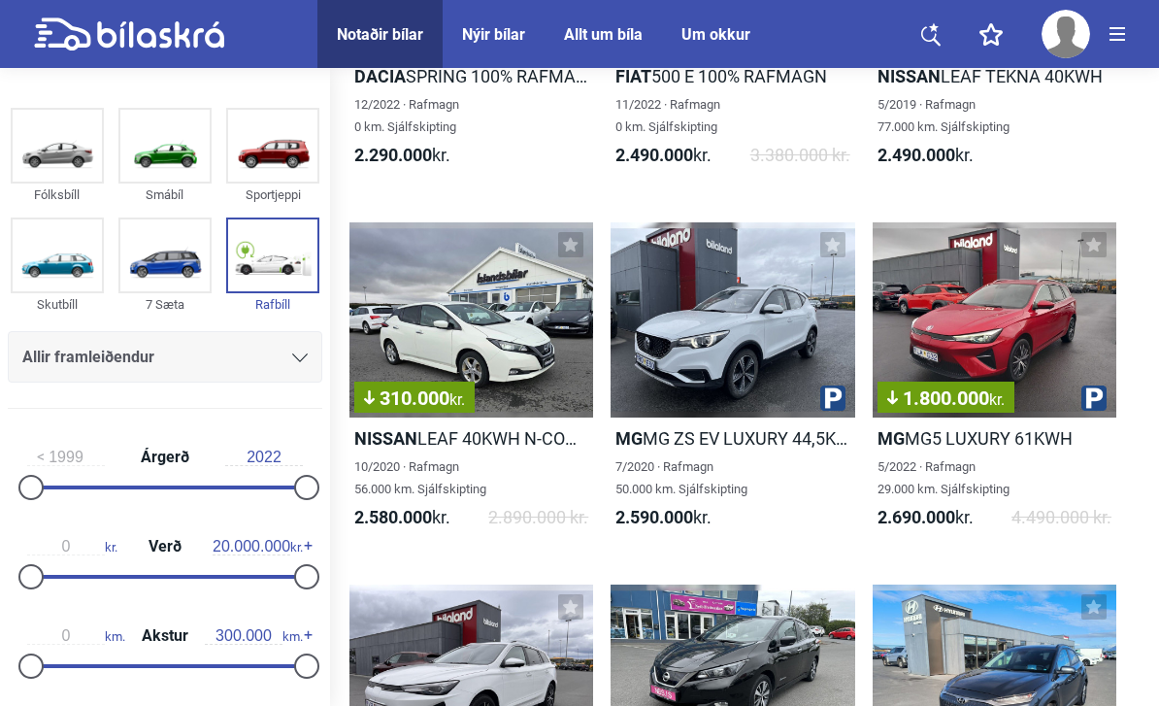
scroll to position [1418, 0]
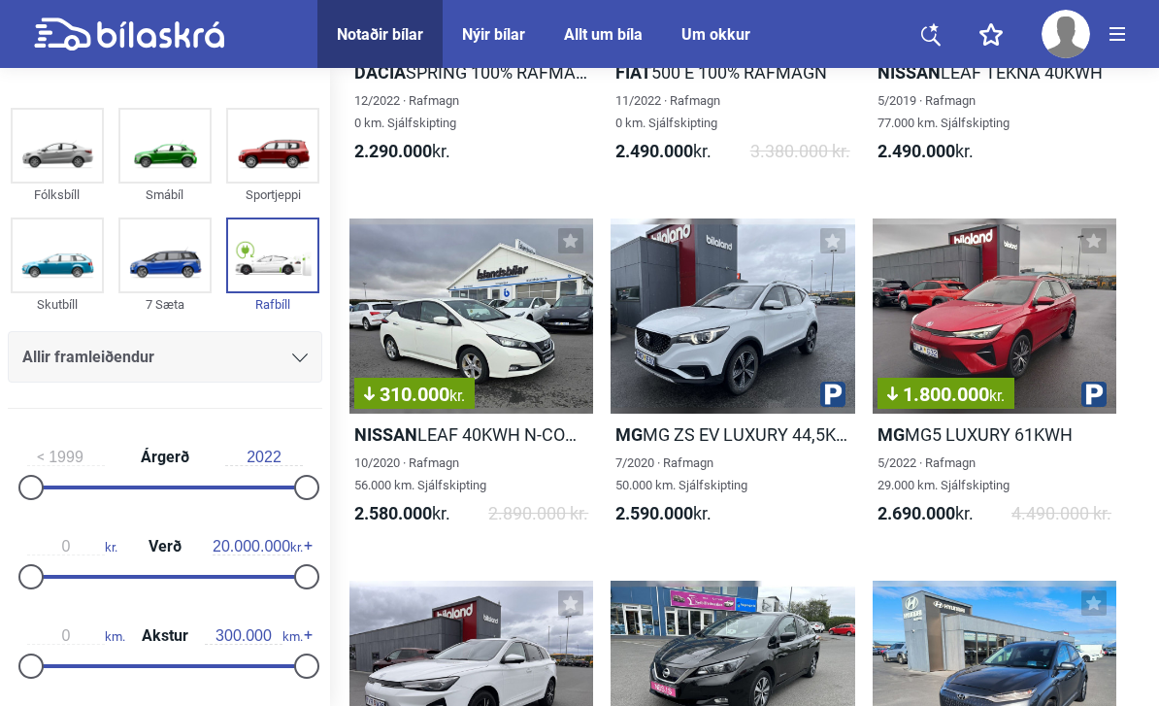
click at [576, 249] on icon at bounding box center [571, 241] width 16 height 16
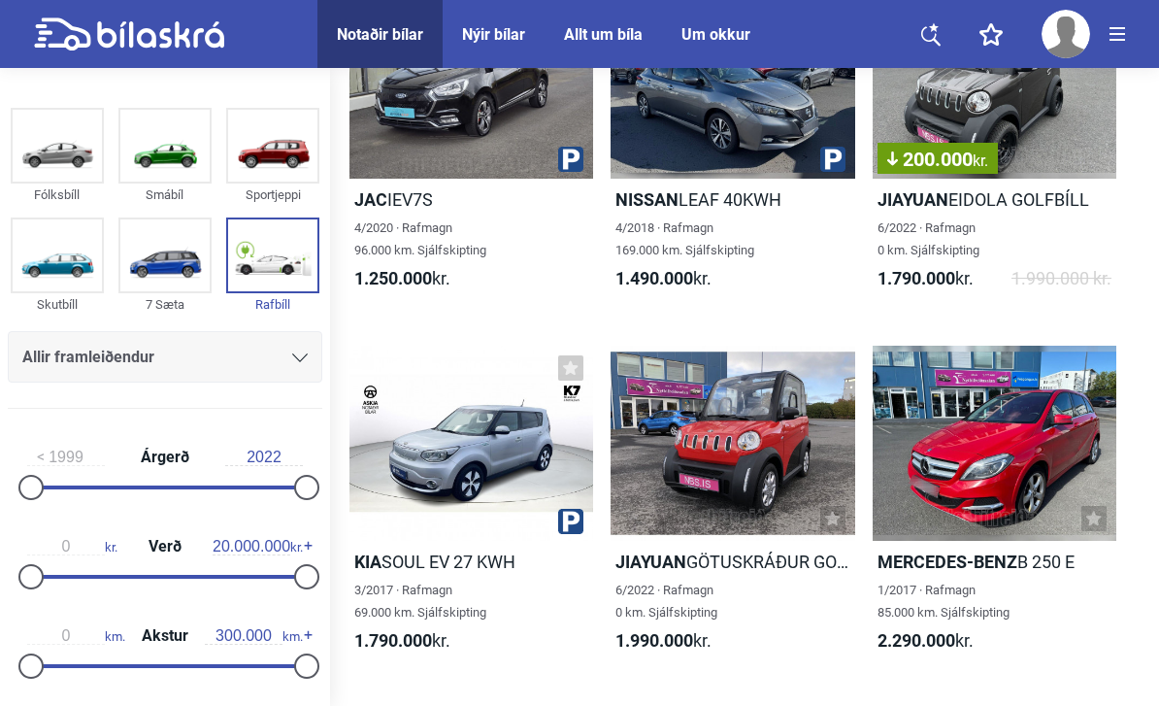
scroll to position [563, 0]
